Goal: Complete application form

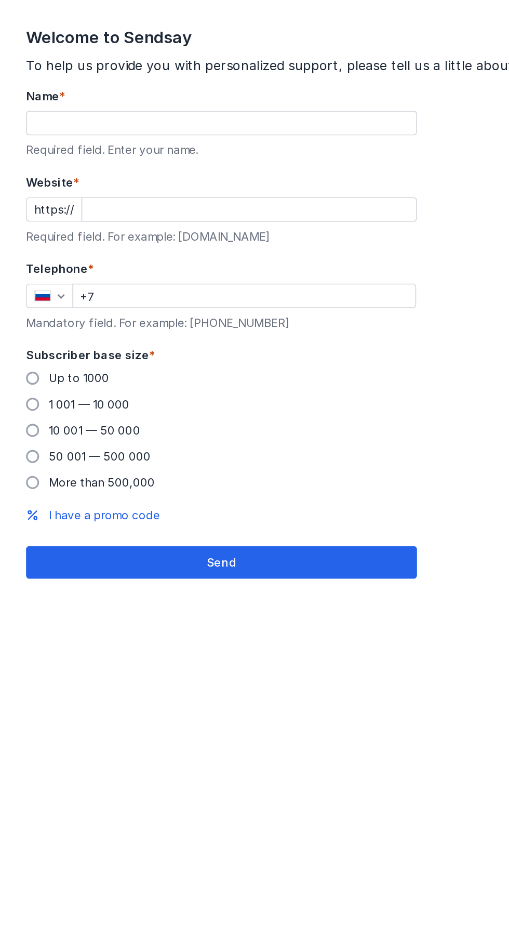
click at [235, 470] on div "Welcome to Sendsay To help us provide you with personalized support, please tel…" at bounding box center [254, 472] width 509 height 945
click at [209, 457] on div "Welcome to Sendsay To help us provide you with personalized support, please tel…" at bounding box center [254, 472] width 509 height 945
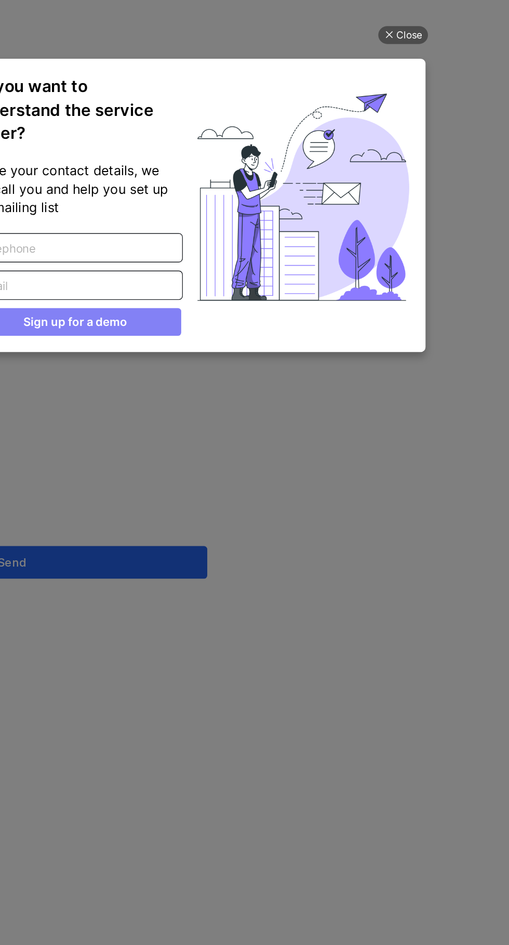
click at [170, 325] on div "Close Do you want to understand the service faster? Leave your contact details,…" at bounding box center [45, 460] width 312 height 919
click at [193, 18] on div "Close" at bounding box center [185, 22] width 17 height 11
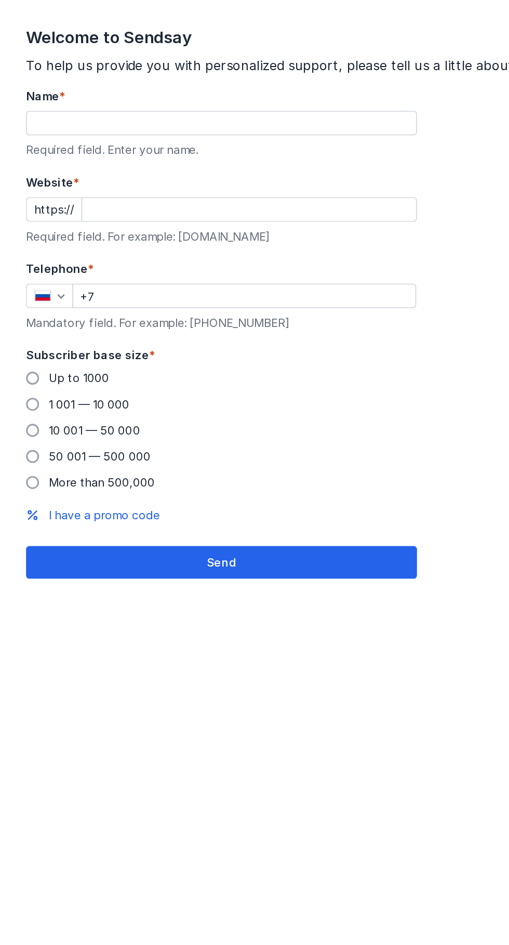
click at [122, 71] on input "Name *" at bounding box center [141, 78] width 248 height 15
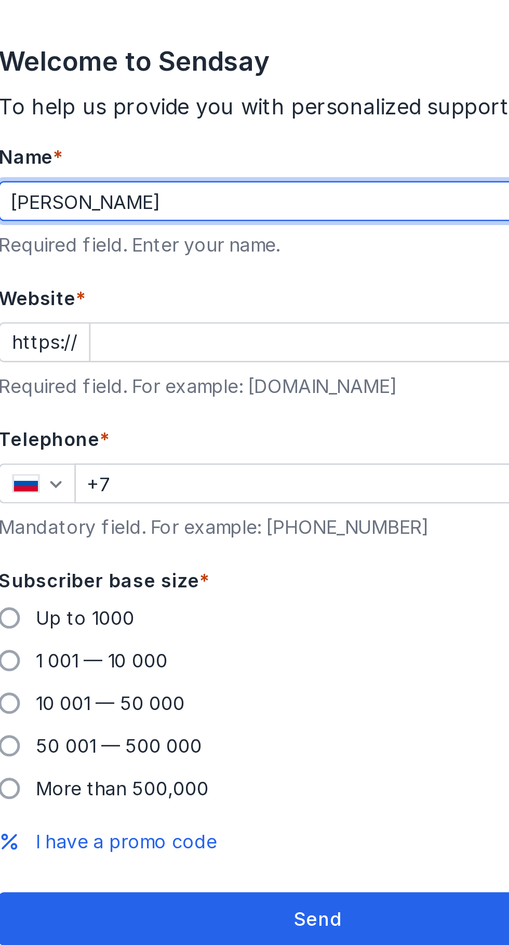
type input "[PERSON_NAME]"
click at [99, 126] on input "Website *" at bounding box center [158, 133] width 213 height 15
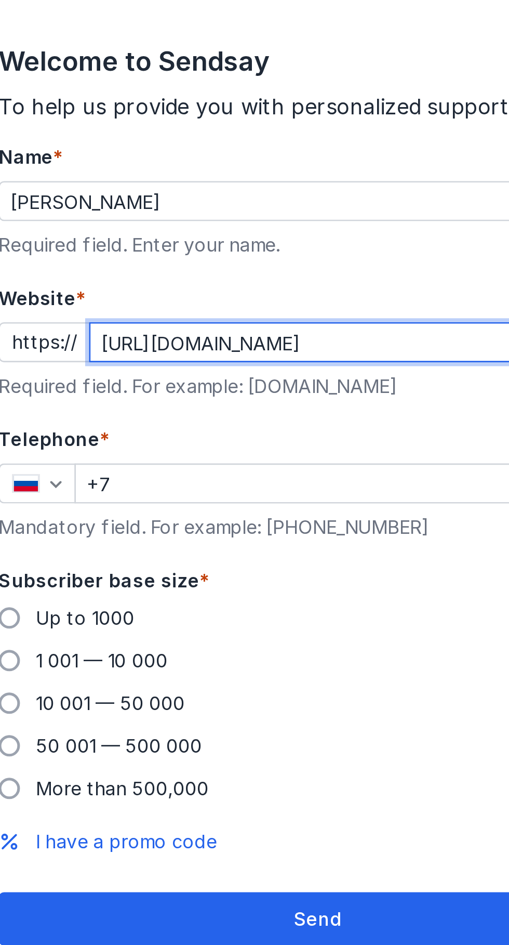
scroll to position [79, 0]
click at [105, 181] on input "+7" at bounding box center [156, 188] width 218 height 15
type input "[DOMAIN_NAME][URL]"
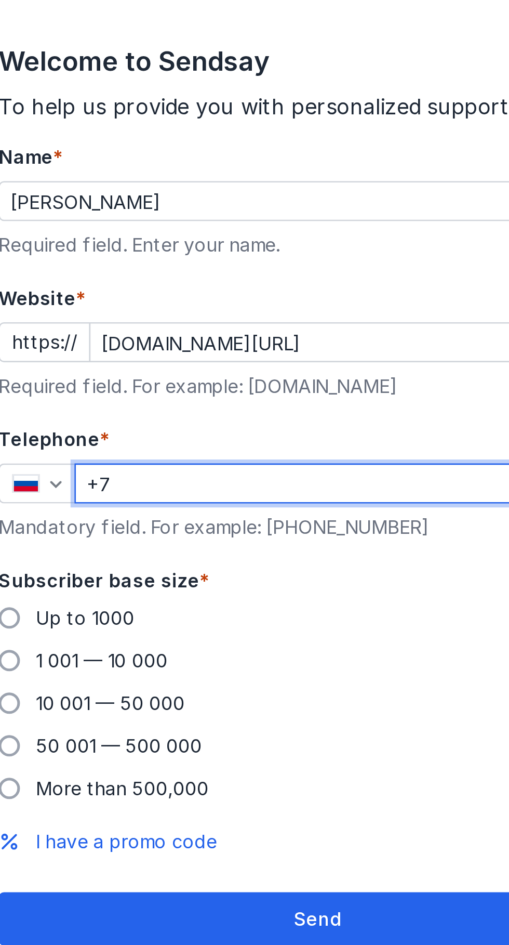
click at [40, 188] on icon "button" at bounding box center [39, 189] width 5 height 3
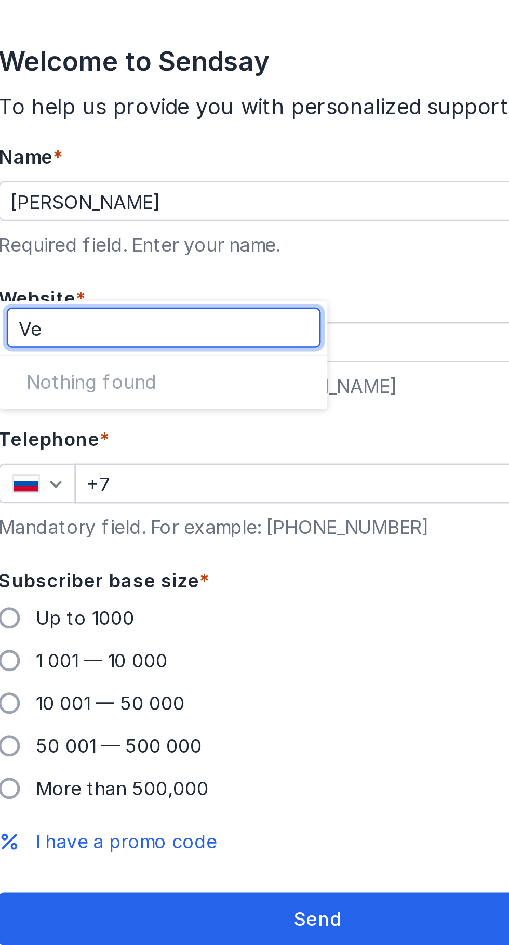
type input "V"
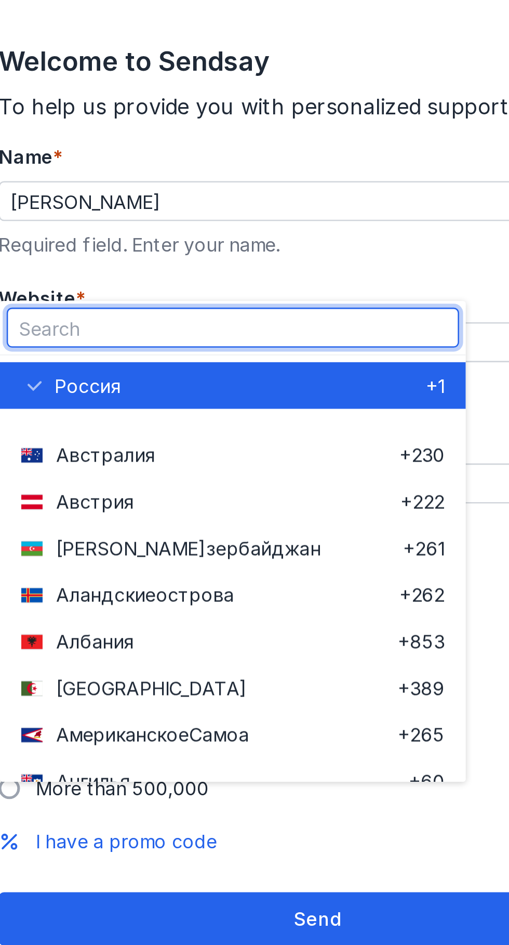
click at [83, 181] on input "+7" at bounding box center [156, 188] width 218 height 15
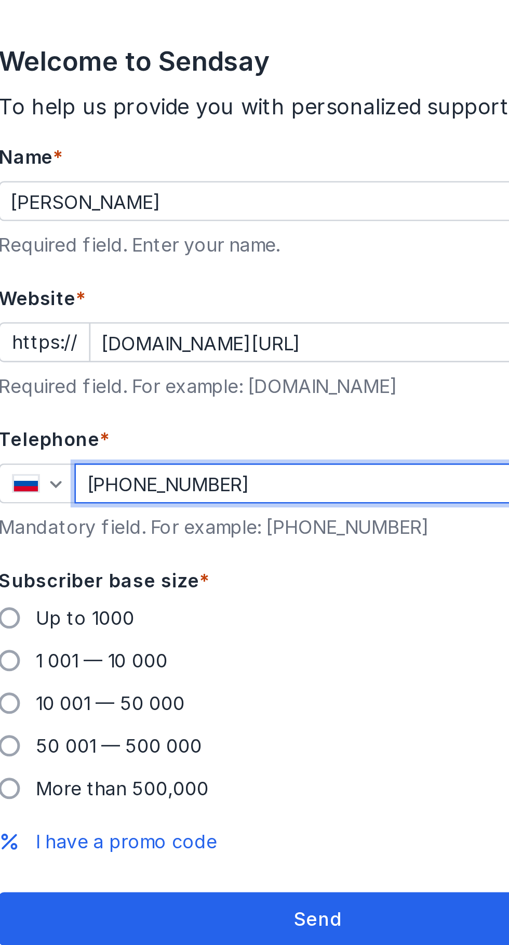
click at [66, 181] on input "[PHONE_NUMBER]" at bounding box center [156, 188] width 218 height 15
click at [57, 181] on input "[PHONE_NUMBER]" at bounding box center [156, 188] width 218 height 15
click at [138, 181] on input "[PHONE_NUMBER]" at bounding box center [156, 188] width 218 height 15
click at [61, 181] on input "[PHONE_NUMBER]" at bounding box center [156, 188] width 218 height 15
click at [40, 185] on icon "button" at bounding box center [39, 189] width 8 height 8
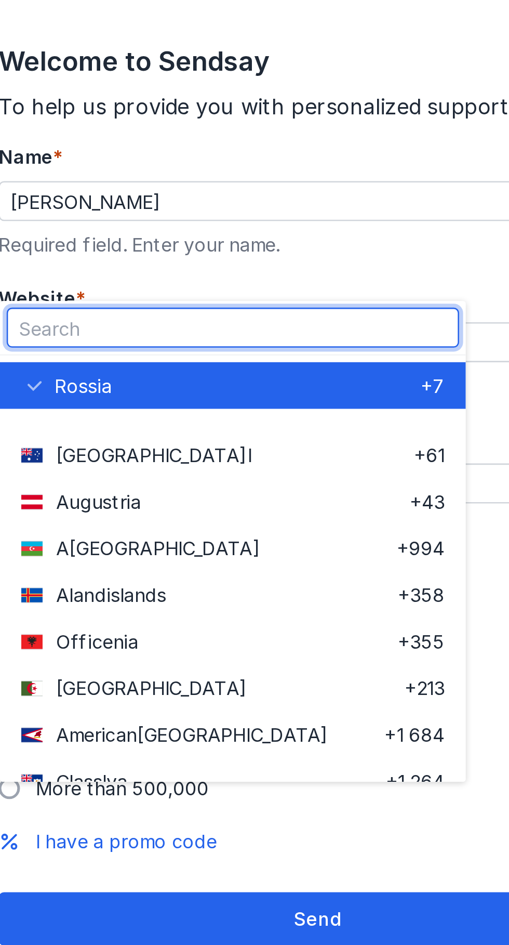
click at [144, 149] on div "Ro ssia" at bounding box center [109, 151] width 143 height 10
type input "+7"
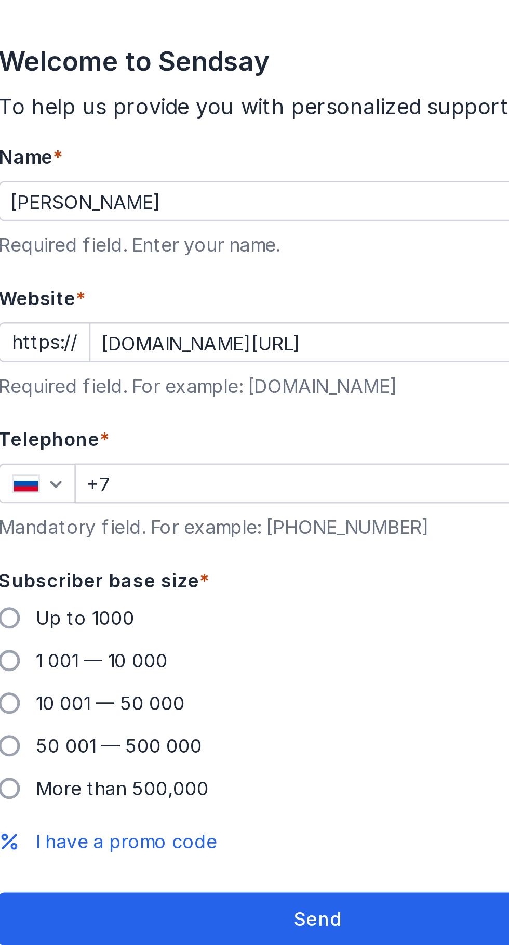
click at [39, 185] on icon "button" at bounding box center [39, 189] width 8 height 8
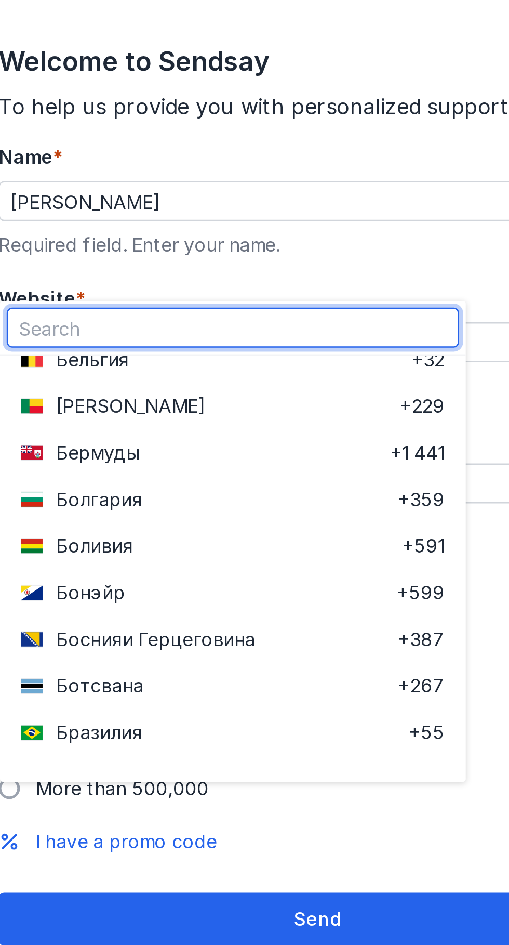
scroll to position [375, 0]
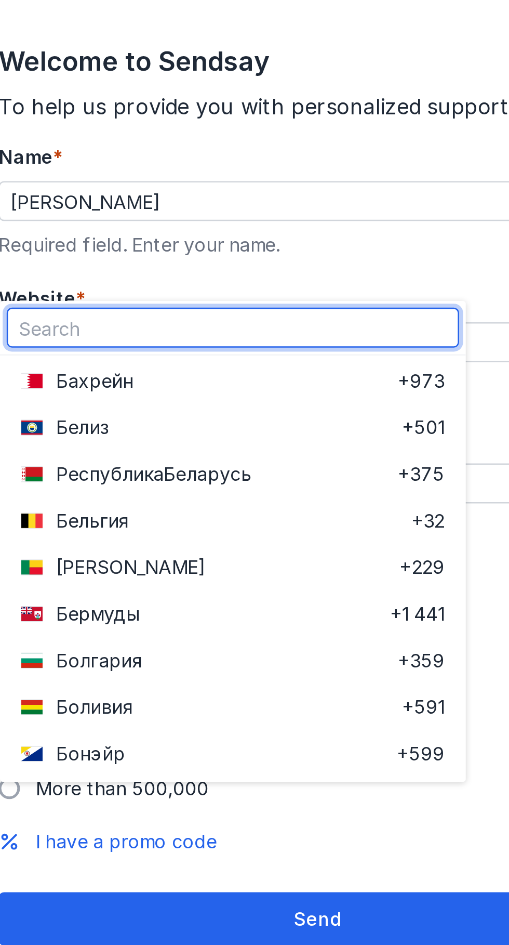
click at [170, 340] on div "Welcome to Sendsay To help us provide you with personalized support, please tel…" at bounding box center [254, 472] width 509 height 945
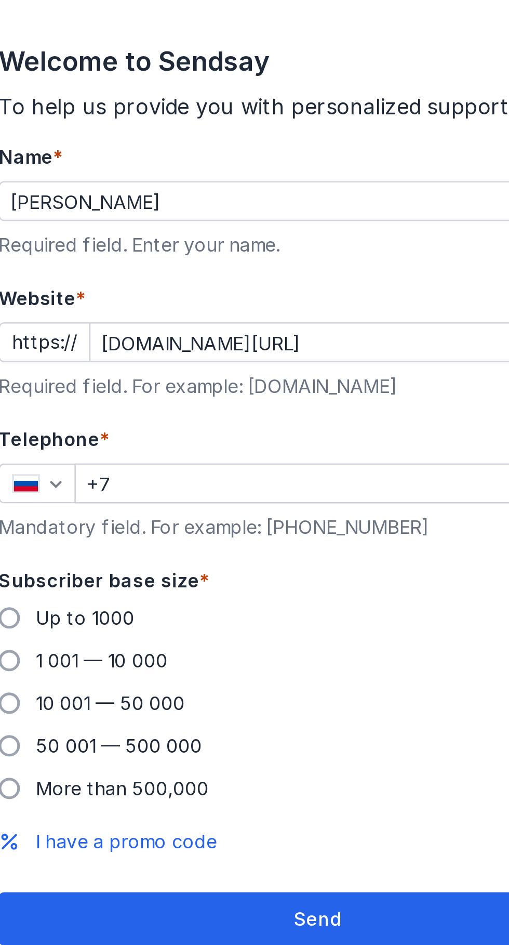
click at [41, 185] on icon "button" at bounding box center [39, 189] width 8 height 8
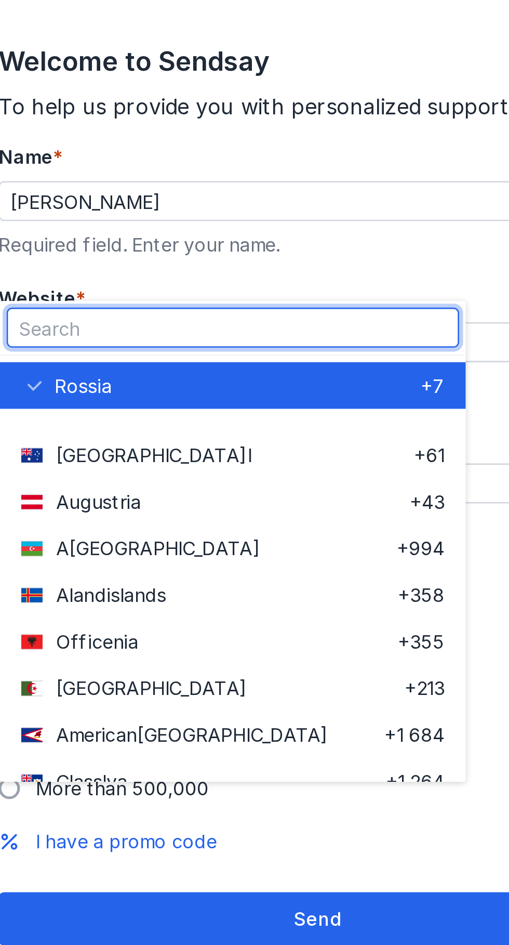
click at [72, 124] on input "text" at bounding box center [108, 128] width 176 height 15
type input "V"
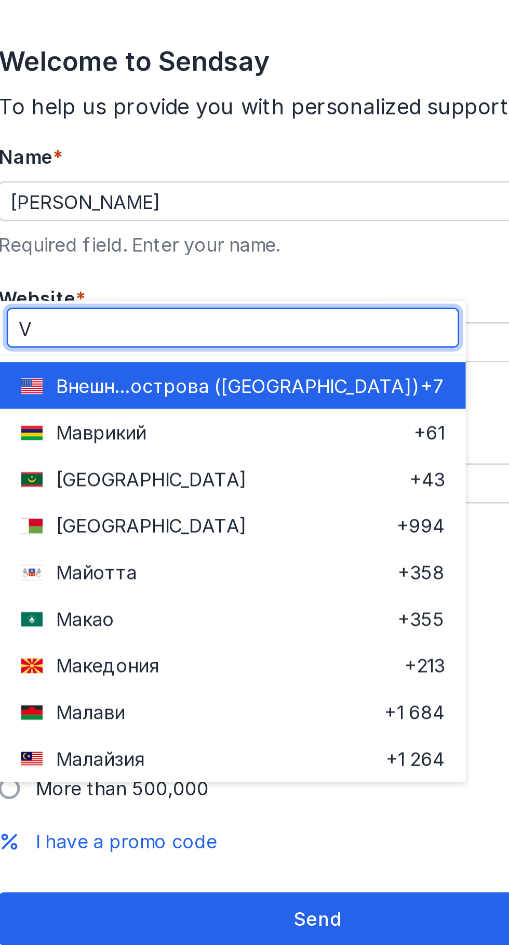
click at [104, 147] on span "острова ([GEOGRAPHIC_DATA])" at bounding box center [124, 151] width 113 height 10
type input "+1"
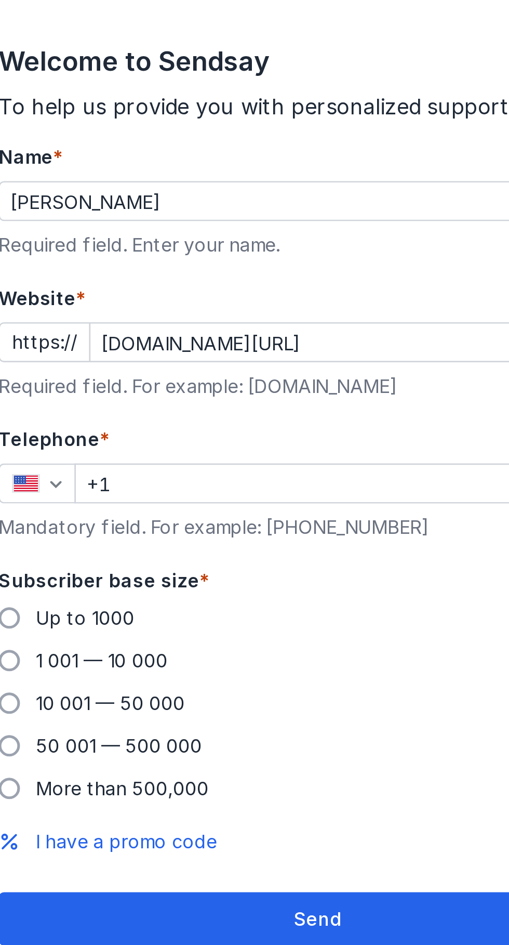
click at [39, 185] on icon "button" at bounding box center [39, 189] width 8 height 8
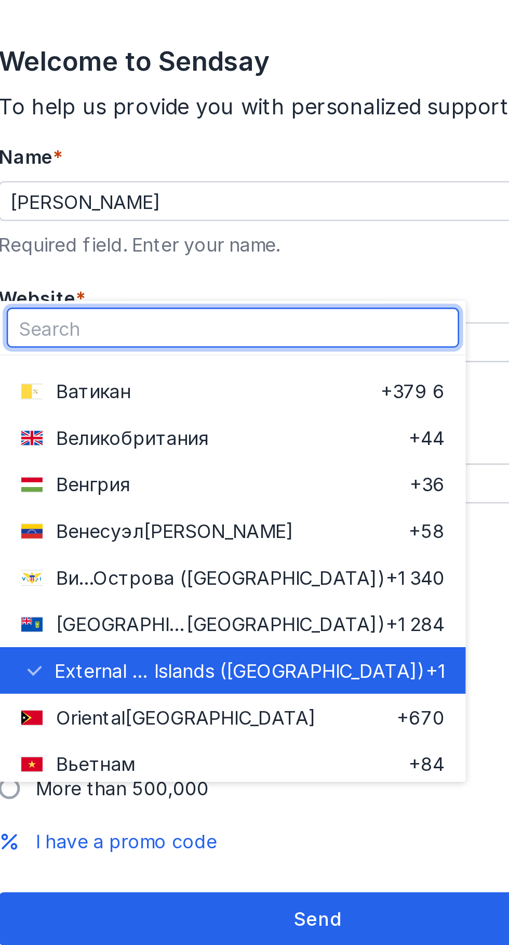
scroll to position [698, 0]
click at [76, 124] on input "text" at bounding box center [108, 128] width 176 height 15
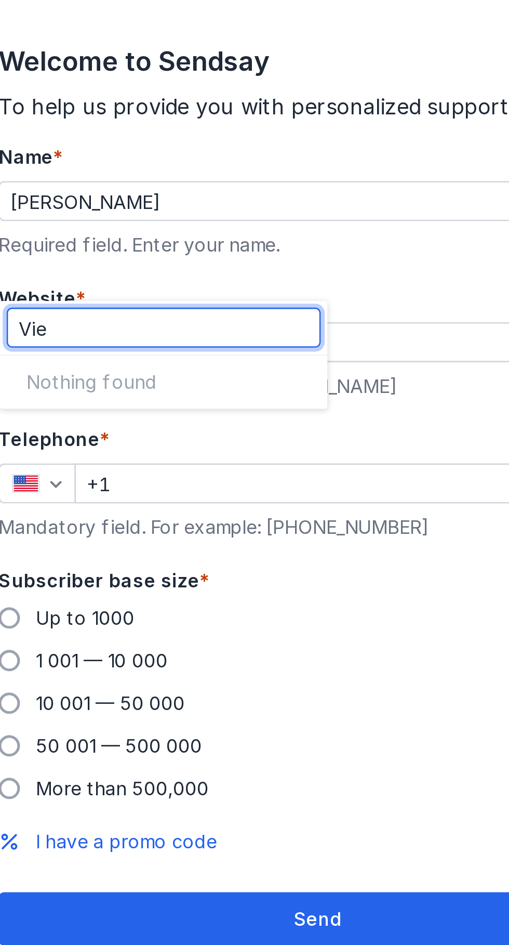
type input "Vie"
